Goal: Navigation & Orientation: Find specific page/section

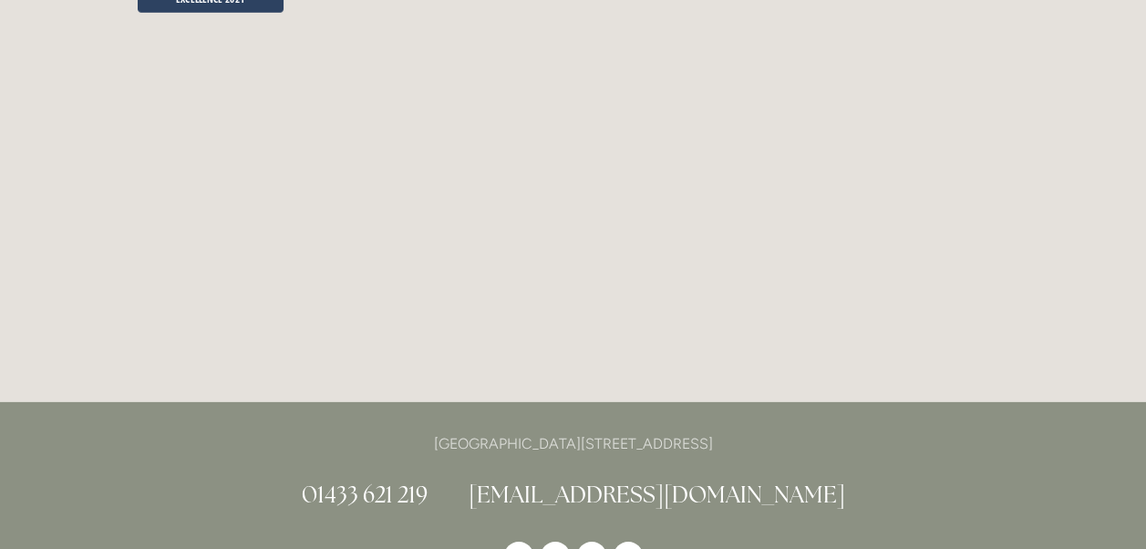
scroll to position [4649, 0]
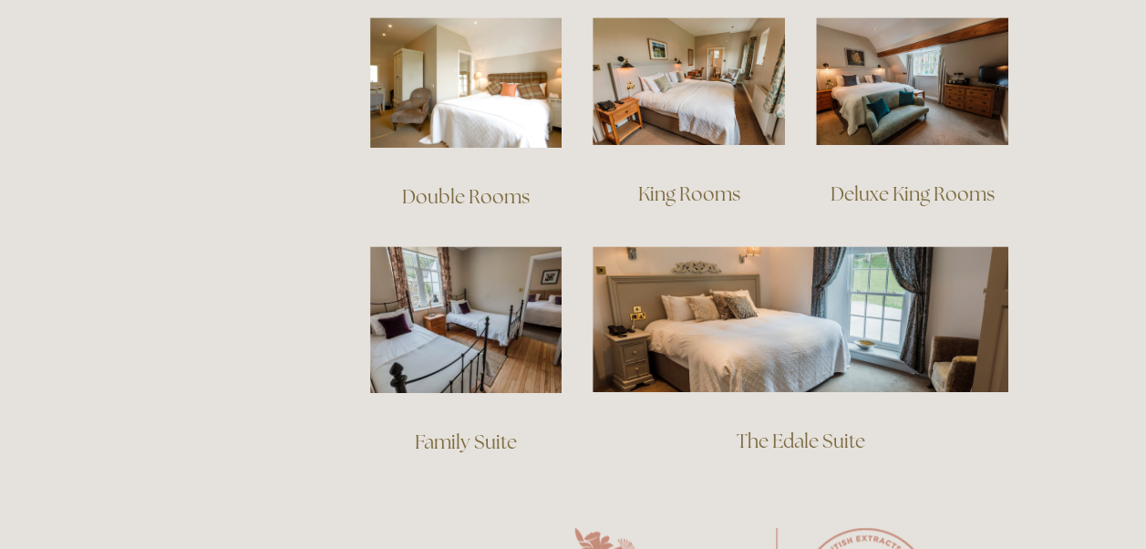
scroll to position [1303, 0]
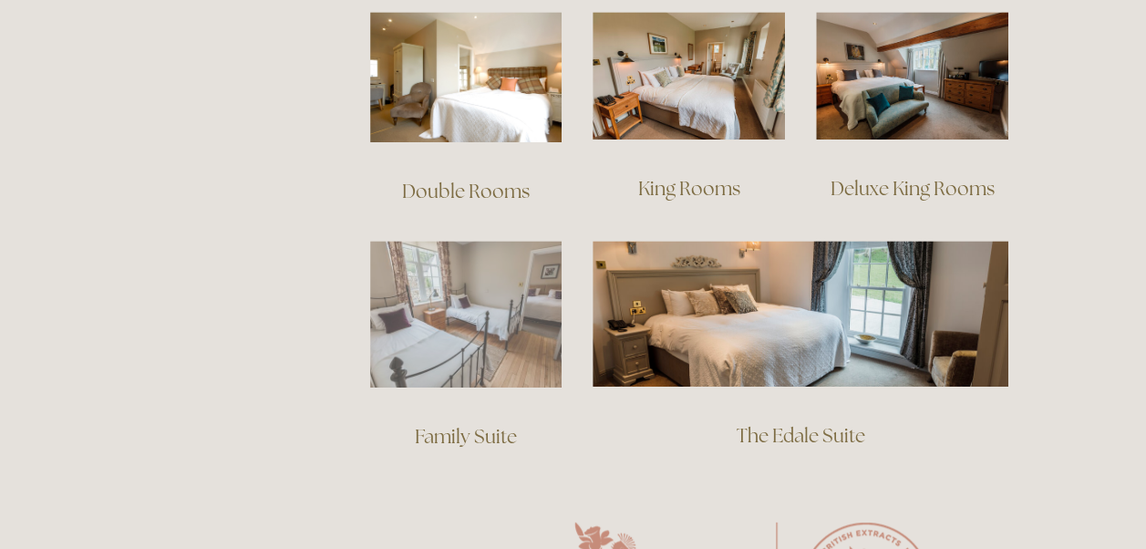
click at [434, 282] on img at bounding box center [466, 314] width 192 height 147
